Goal: Task Accomplishment & Management: Manage account settings

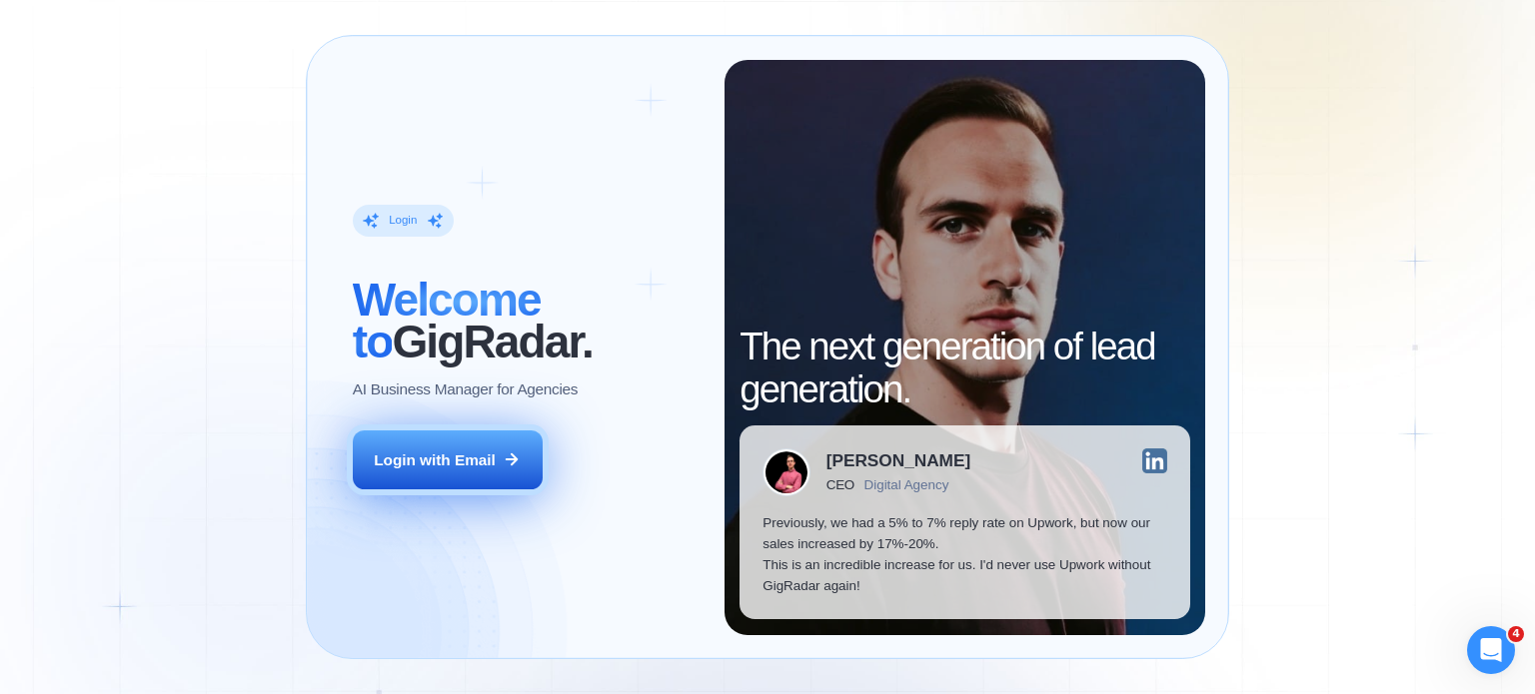
click at [496, 436] on button "Login with Email" at bounding box center [448, 461] width 190 height 60
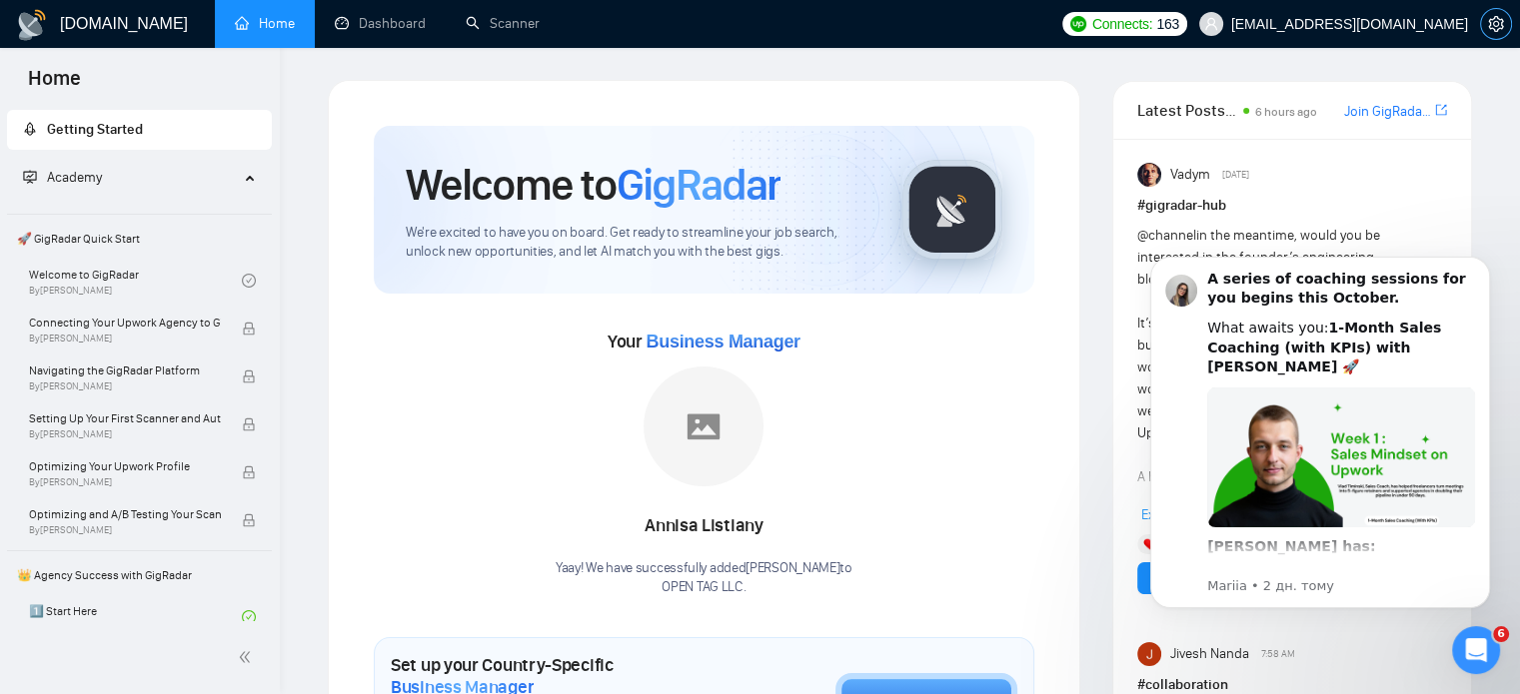
click at [1498, 23] on icon "setting" at bounding box center [1495, 24] width 15 height 16
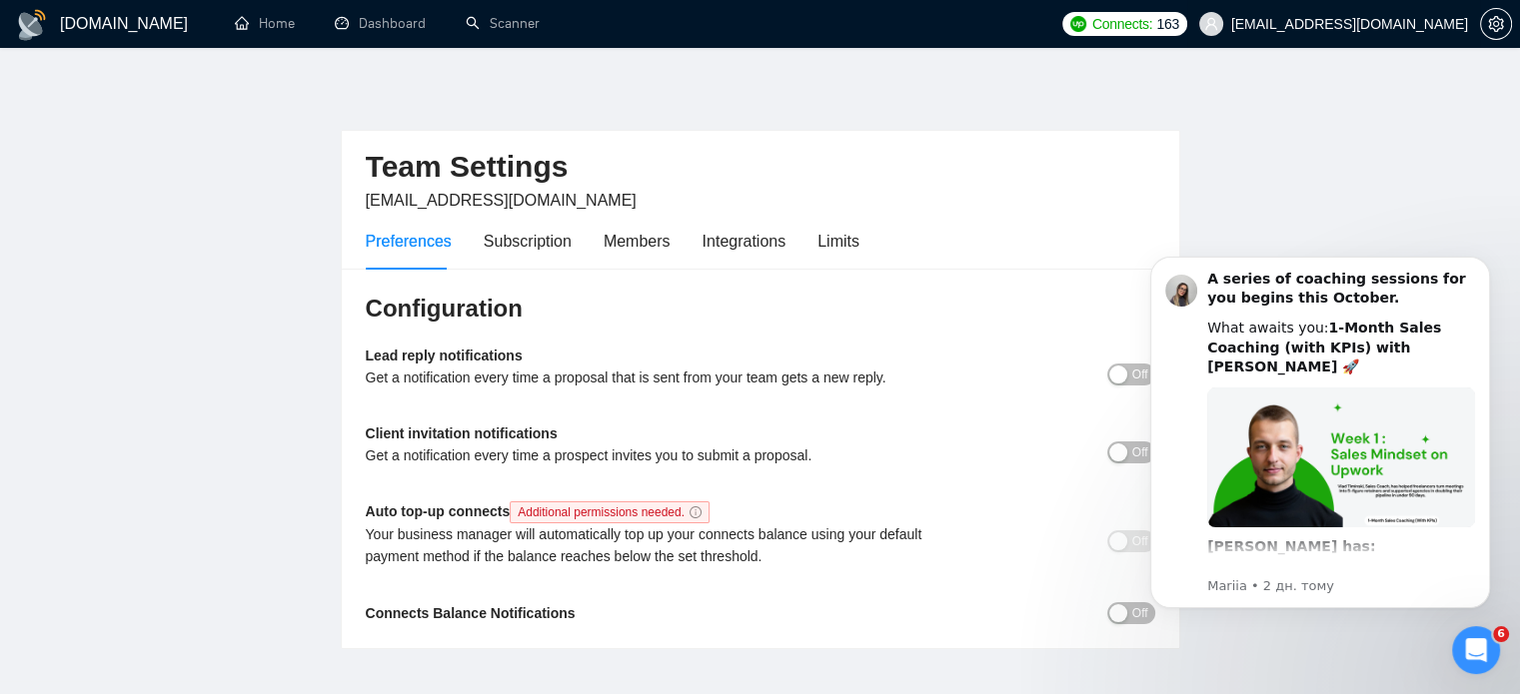
click at [1379, 24] on span "mail9321@protonmail.com" at bounding box center [1349, 24] width 237 height 0
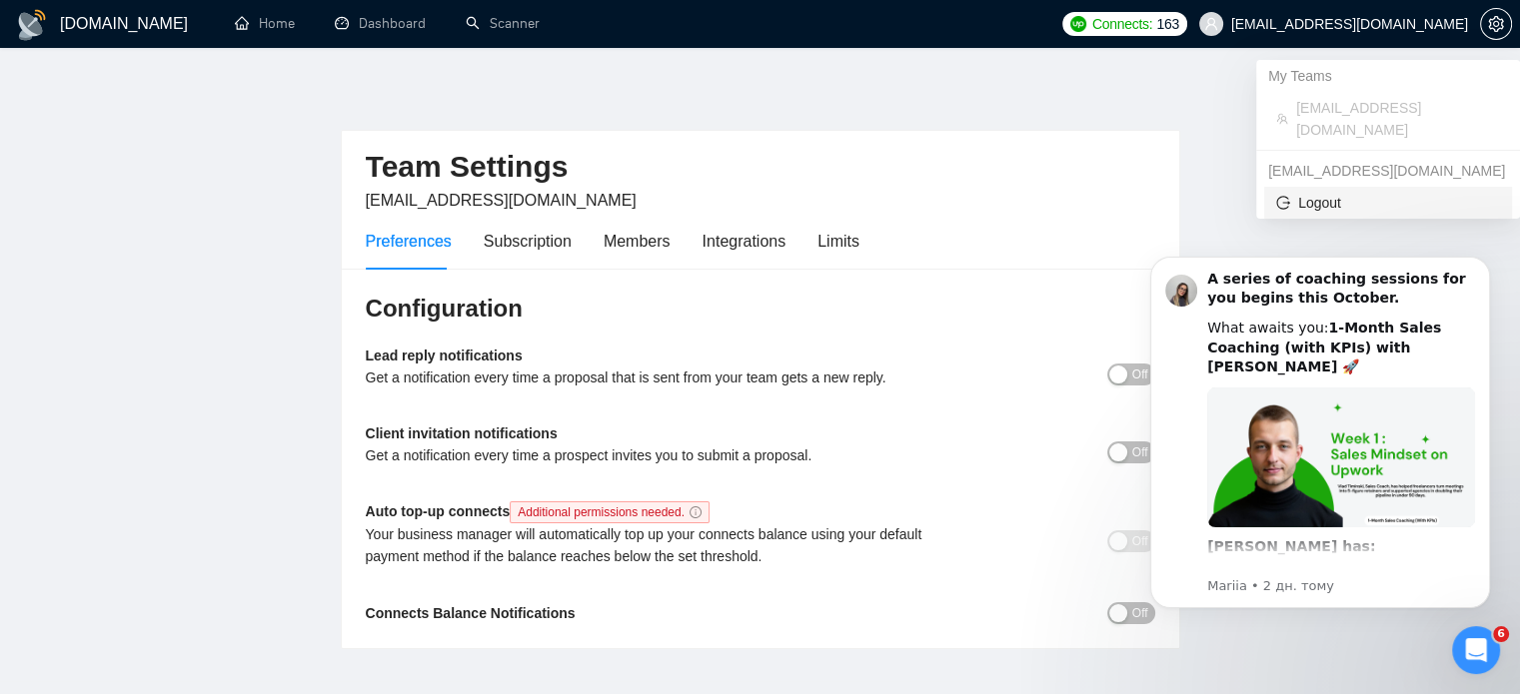
click at [1323, 192] on span "Logout" at bounding box center [1388, 203] width 224 height 22
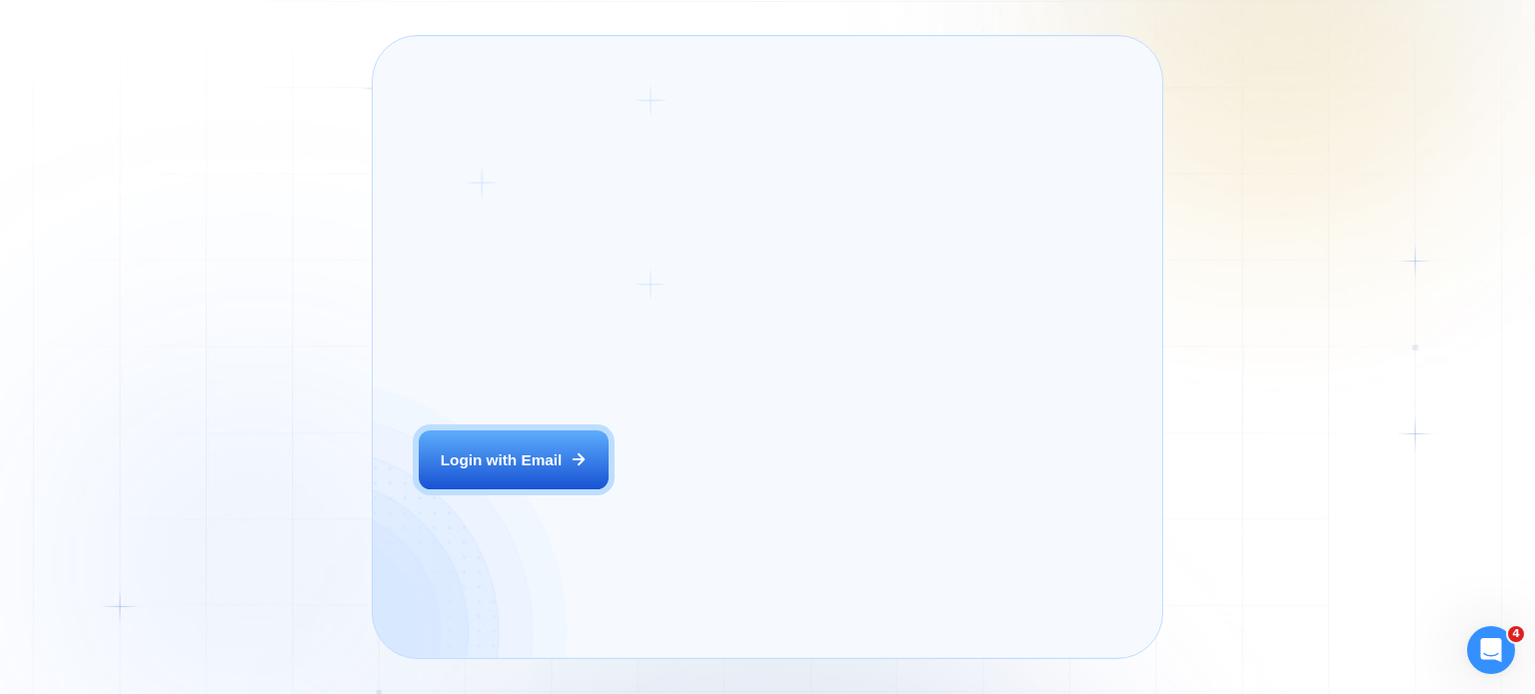
drag, startPoint x: 0, startPoint y: 0, endPoint x: 613, endPoint y: 507, distance: 795.5
click at [613, 507] on div "Login ‍ Welcome to GigRadar. AI Business Manager for Agencies Login with Email" at bounding box center [564, 347] width 336 height 575
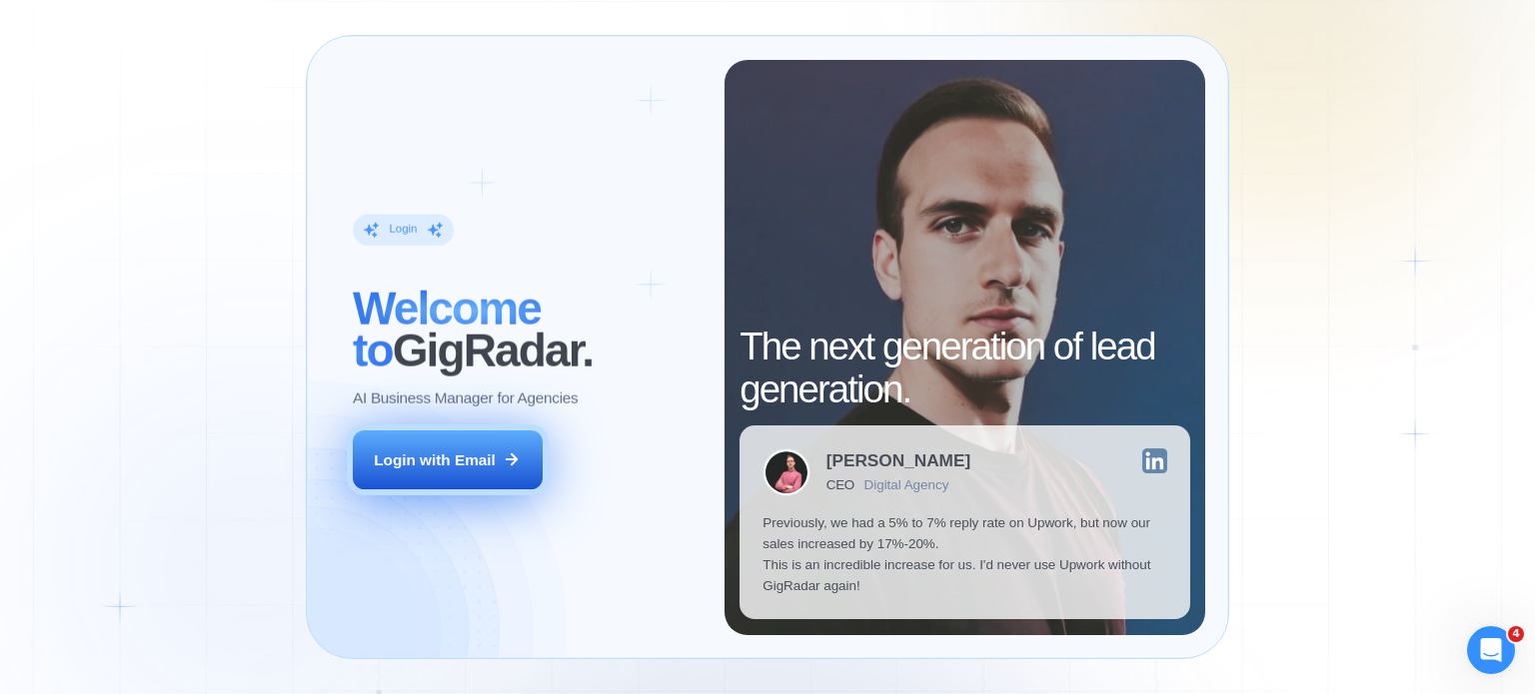
click at [505, 486] on button "Login with Email" at bounding box center [448, 461] width 190 height 60
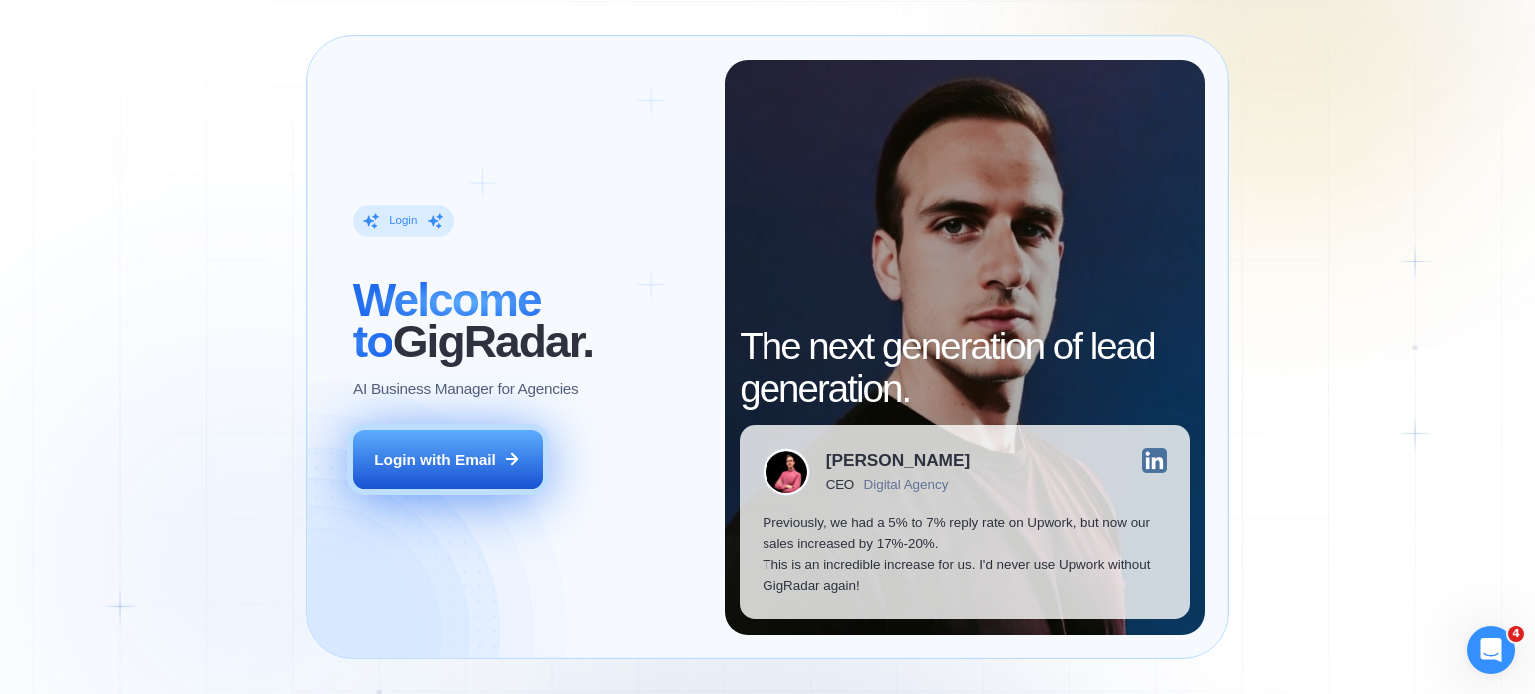
click at [447, 473] on button "Login with Email" at bounding box center [448, 461] width 190 height 60
